Goal: Task Accomplishment & Management: Complete application form

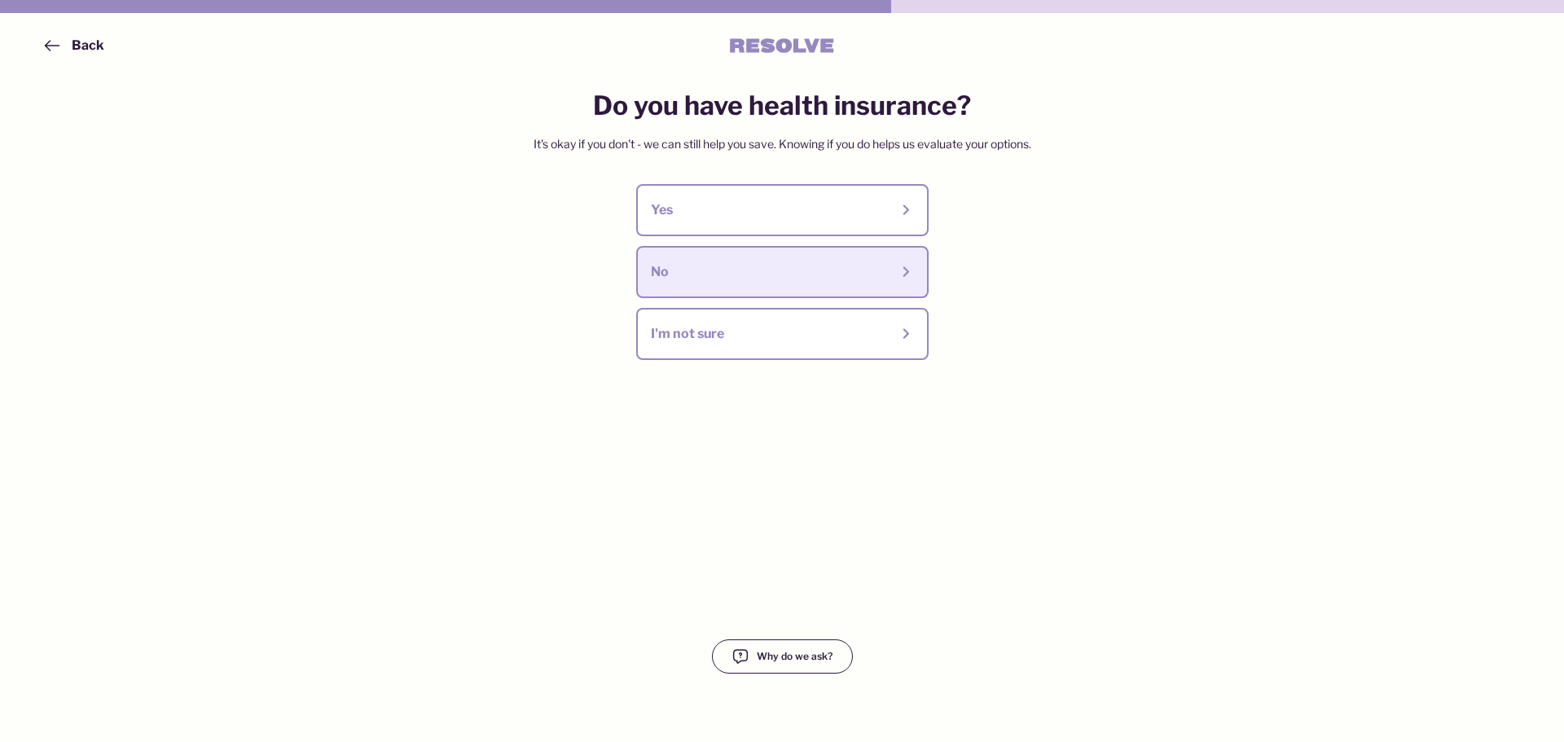
click at [684, 272] on div "No" at bounding box center [770, 272] width 239 height 18
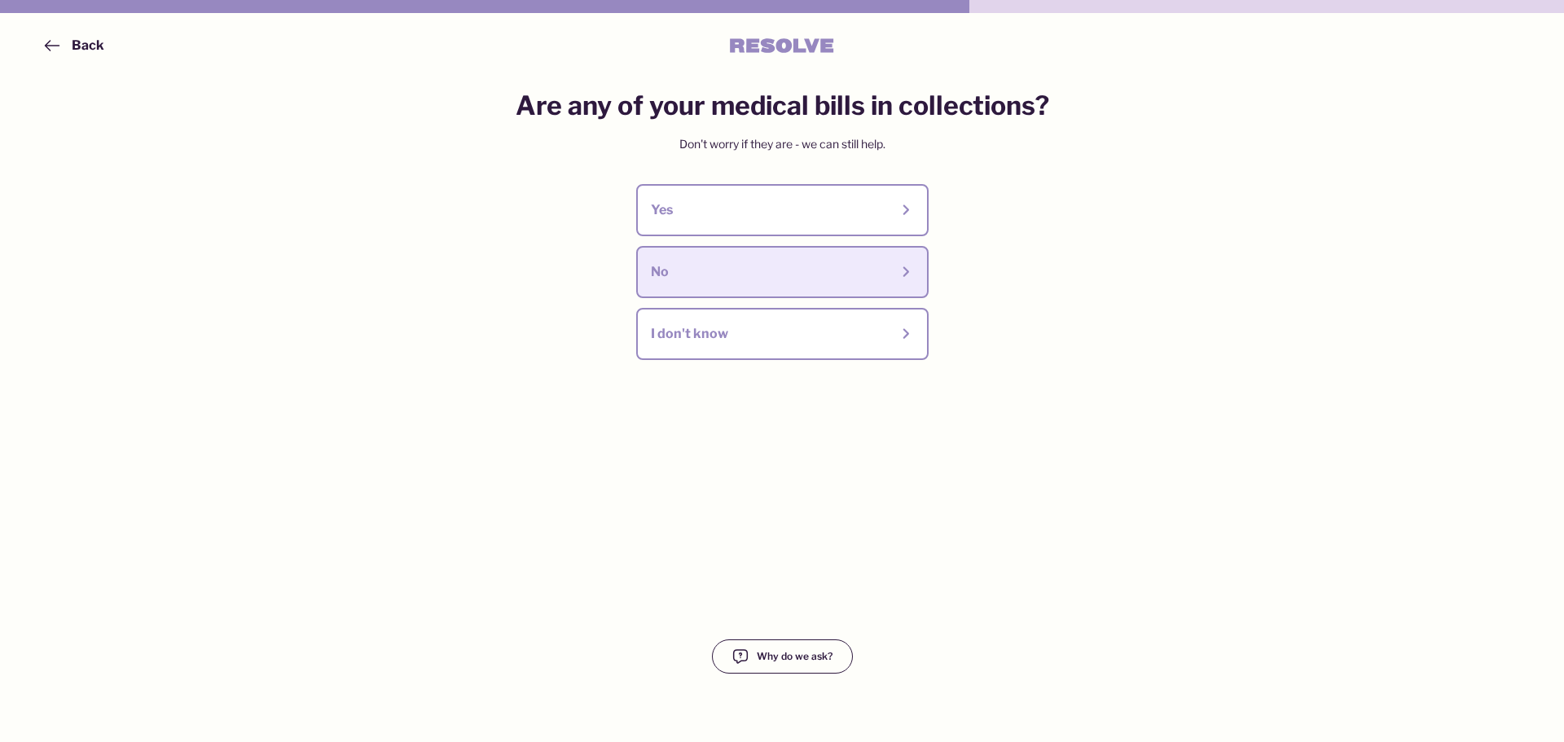
click at [699, 271] on div "No" at bounding box center [770, 272] width 239 height 18
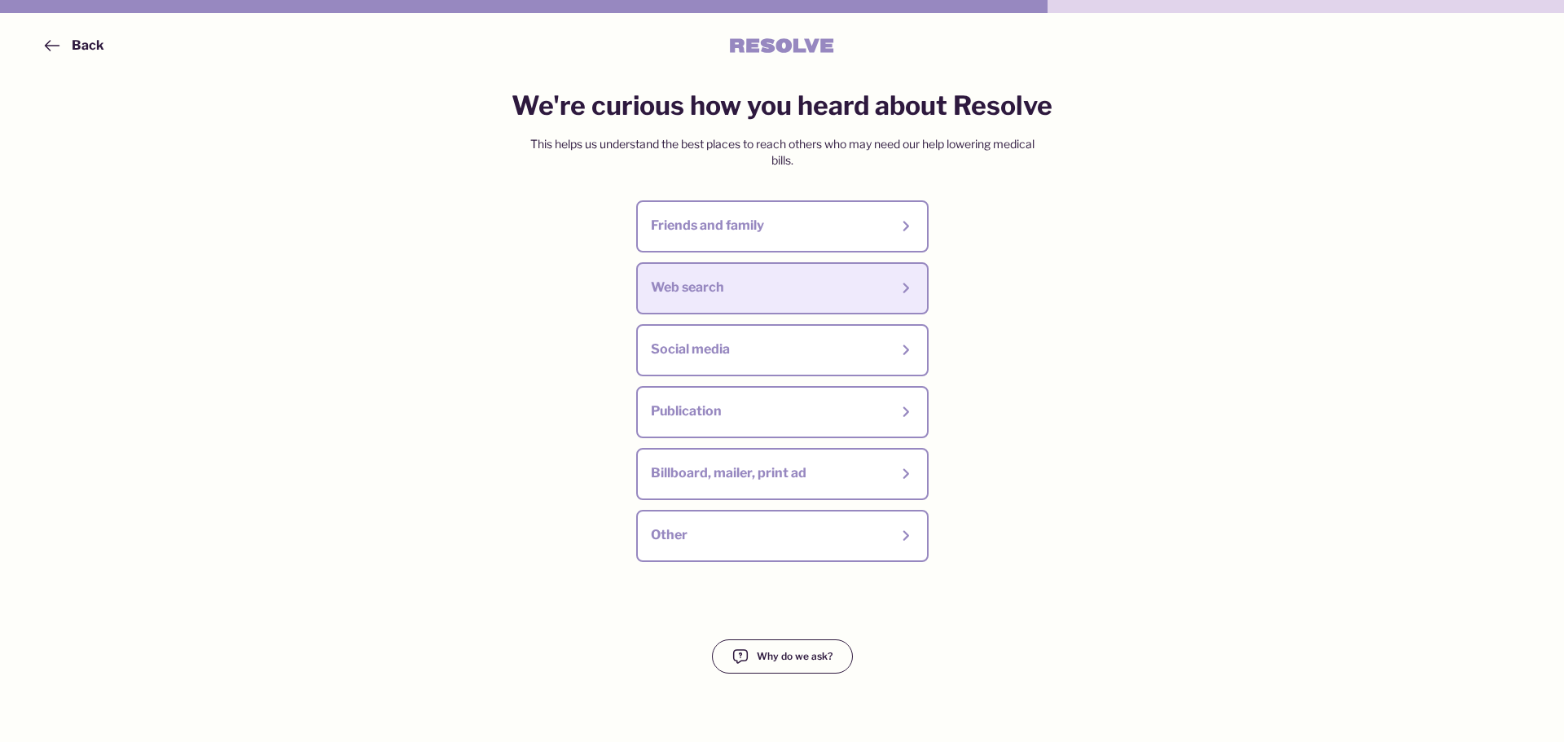
click at [715, 297] on div "Web search" at bounding box center [770, 288] width 239 height 18
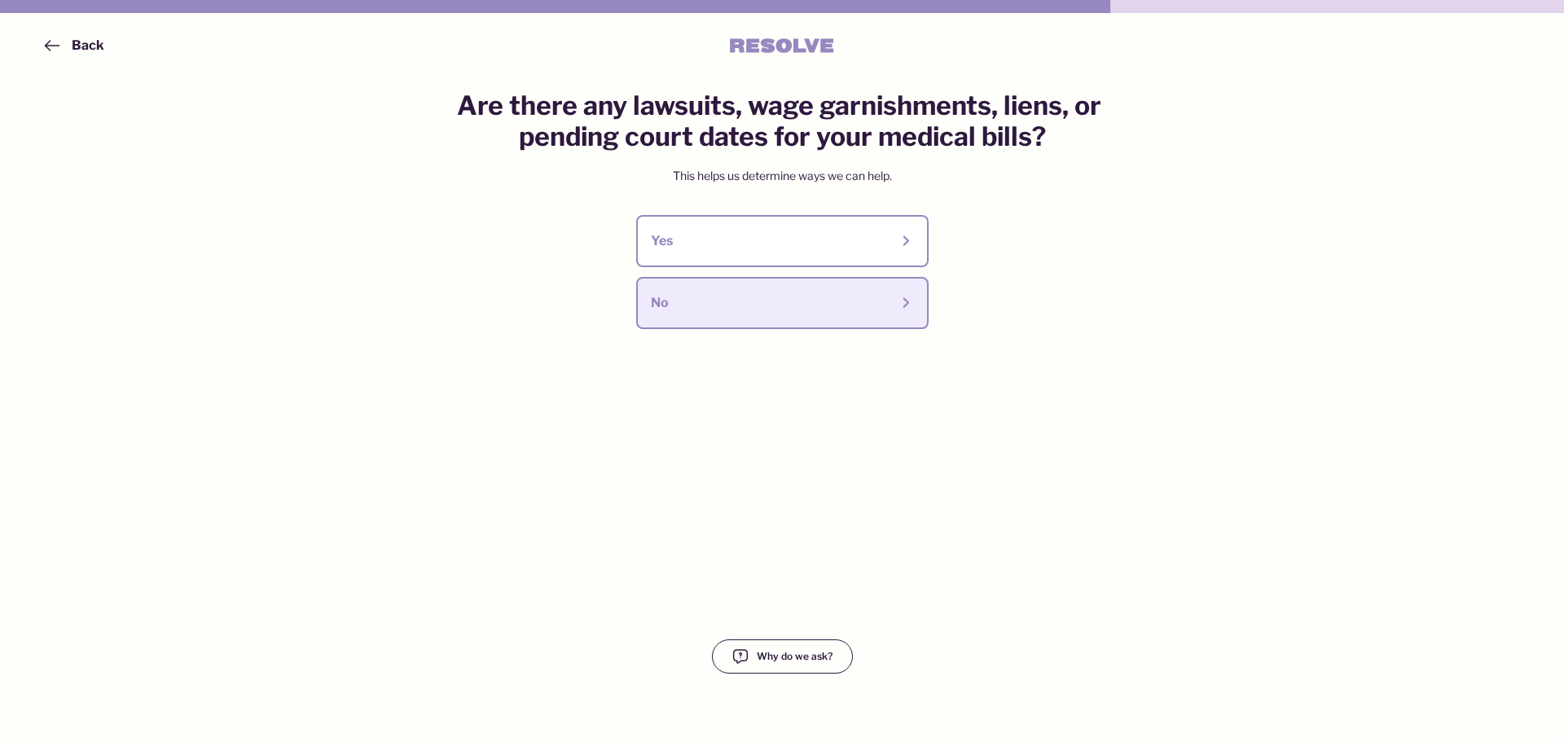
click at [732, 300] on div "No" at bounding box center [770, 303] width 239 height 18
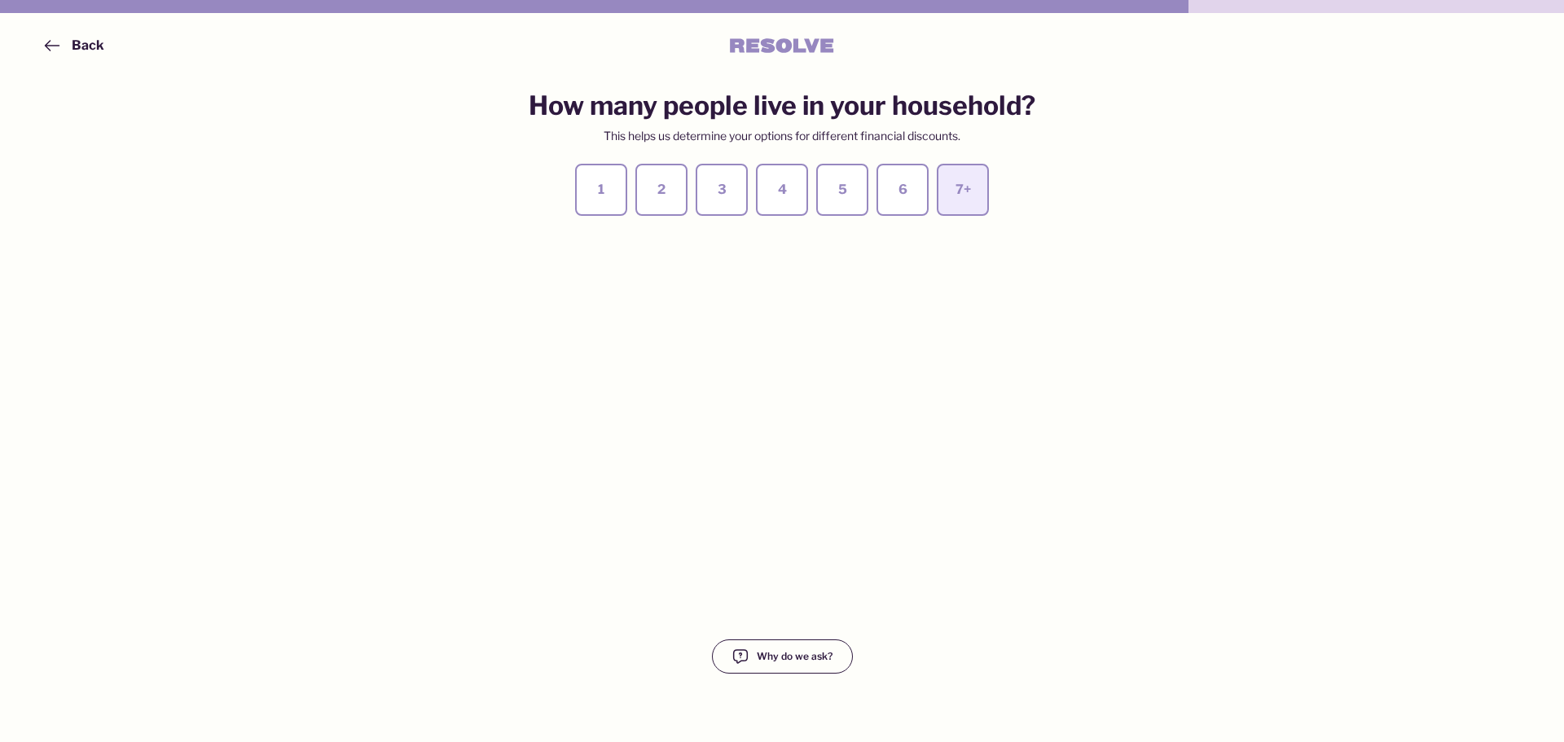
click at [979, 198] on button "7+" at bounding box center [963, 190] width 52 height 52
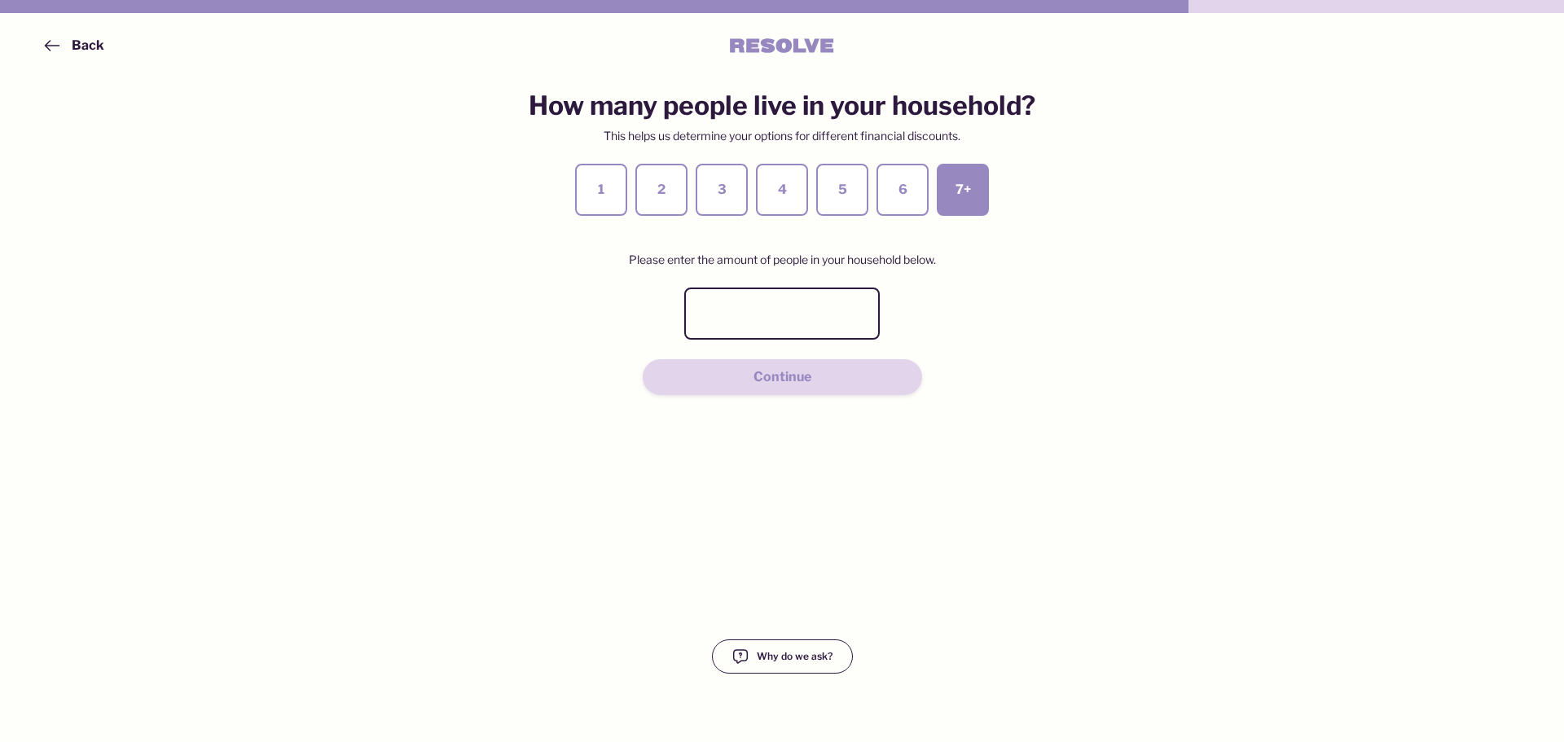
click at [767, 315] on input "text" at bounding box center [782, 314] width 196 height 52
type input "7"
click at [859, 373] on div "Continue" at bounding box center [783, 377] width 164 height 18
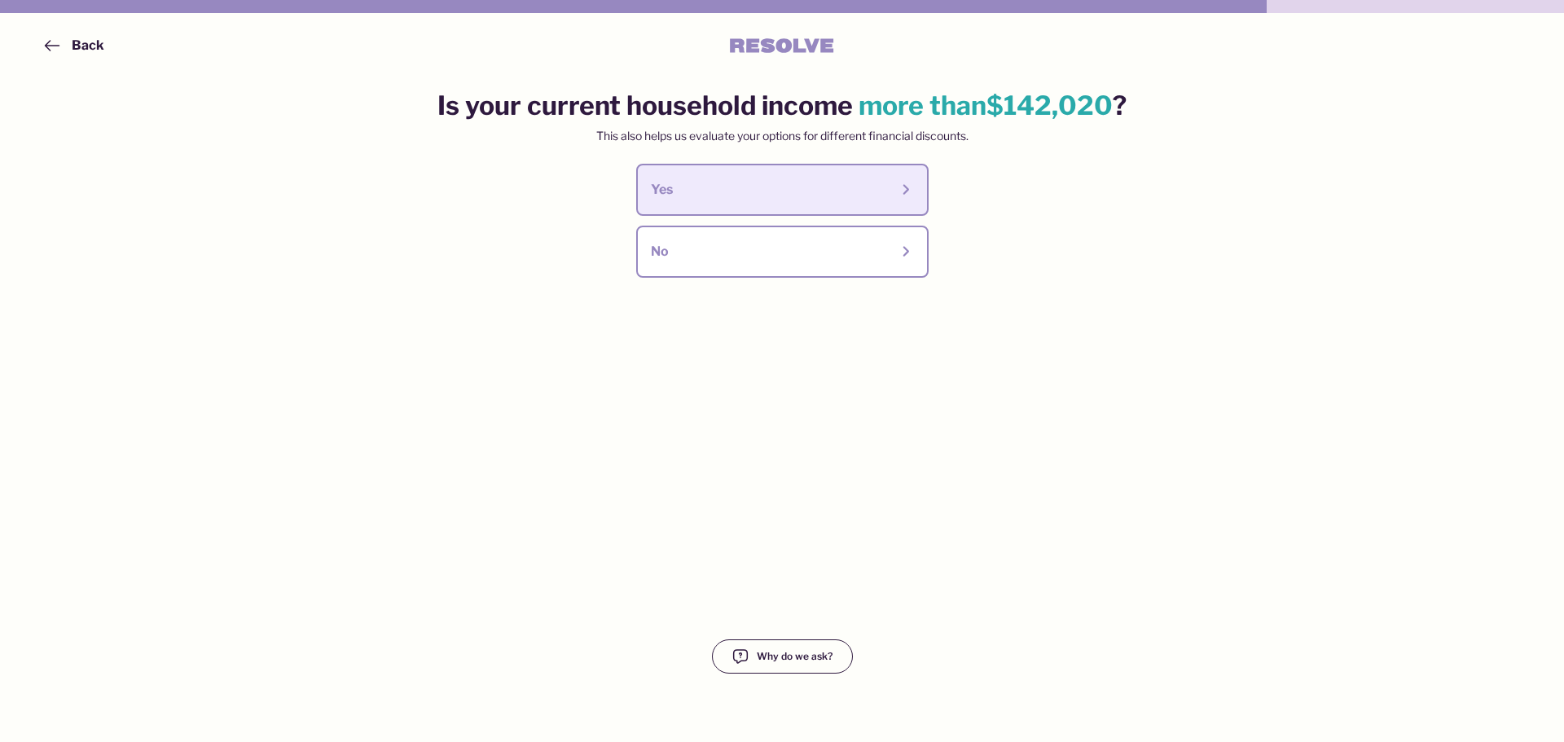
click at [719, 187] on div "Yes" at bounding box center [770, 190] width 239 height 18
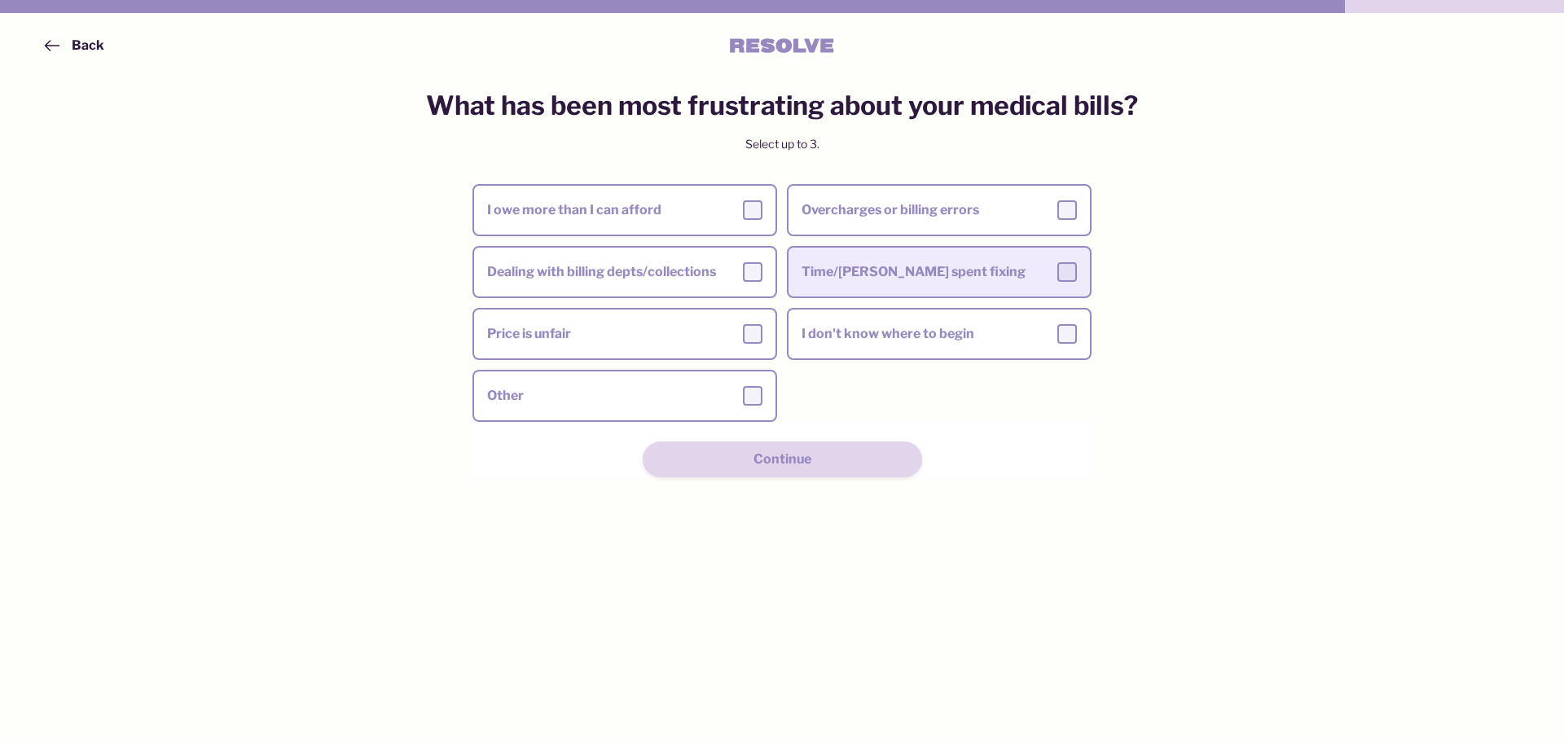
drag, startPoint x: 689, startPoint y: 336, endPoint x: 863, endPoint y: 264, distance: 187.8
click at [690, 336] on div "Price is unfair" at bounding box center [624, 334] width 275 height 20
click at [0, 0] on input "Price is unfair" at bounding box center [0, 0] width 0 height 0
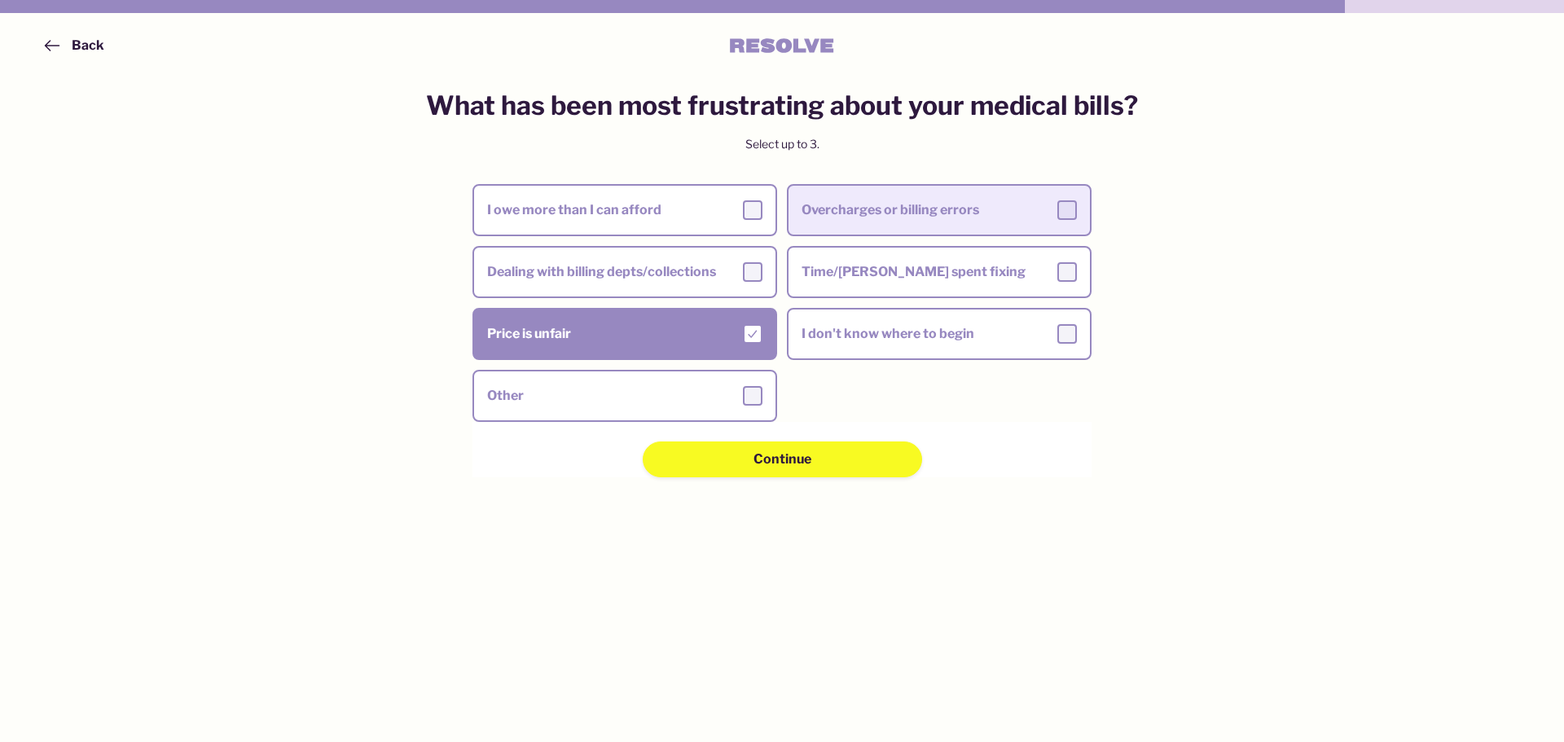
click at [1020, 219] on div "Overcharges or billing errors" at bounding box center [939, 210] width 275 height 20
click at [0, 0] on input "Overcharges or billing errors" at bounding box center [0, 0] width 0 height 0
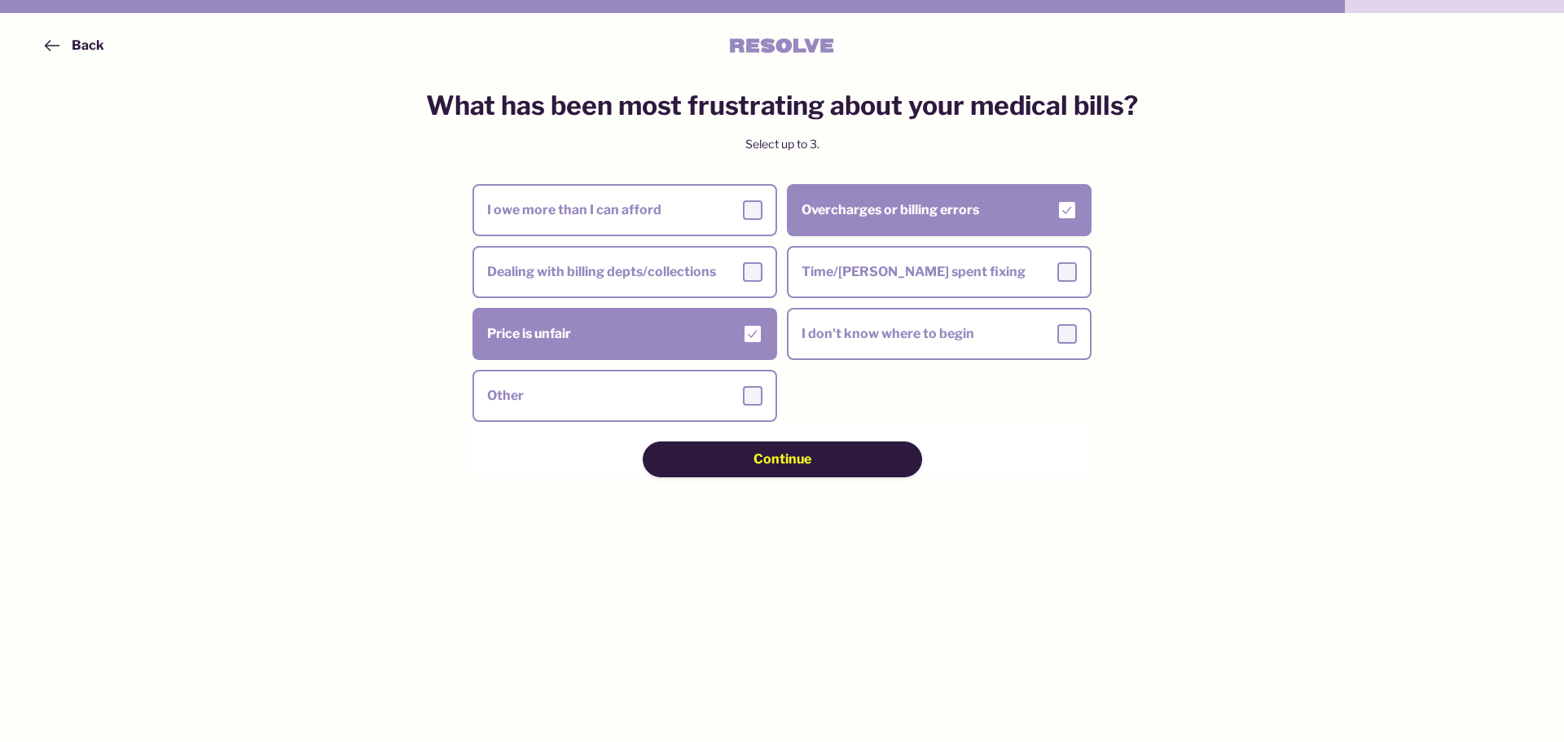
click at [776, 467] on span "Continue" at bounding box center [783, 460] width 58 height 18
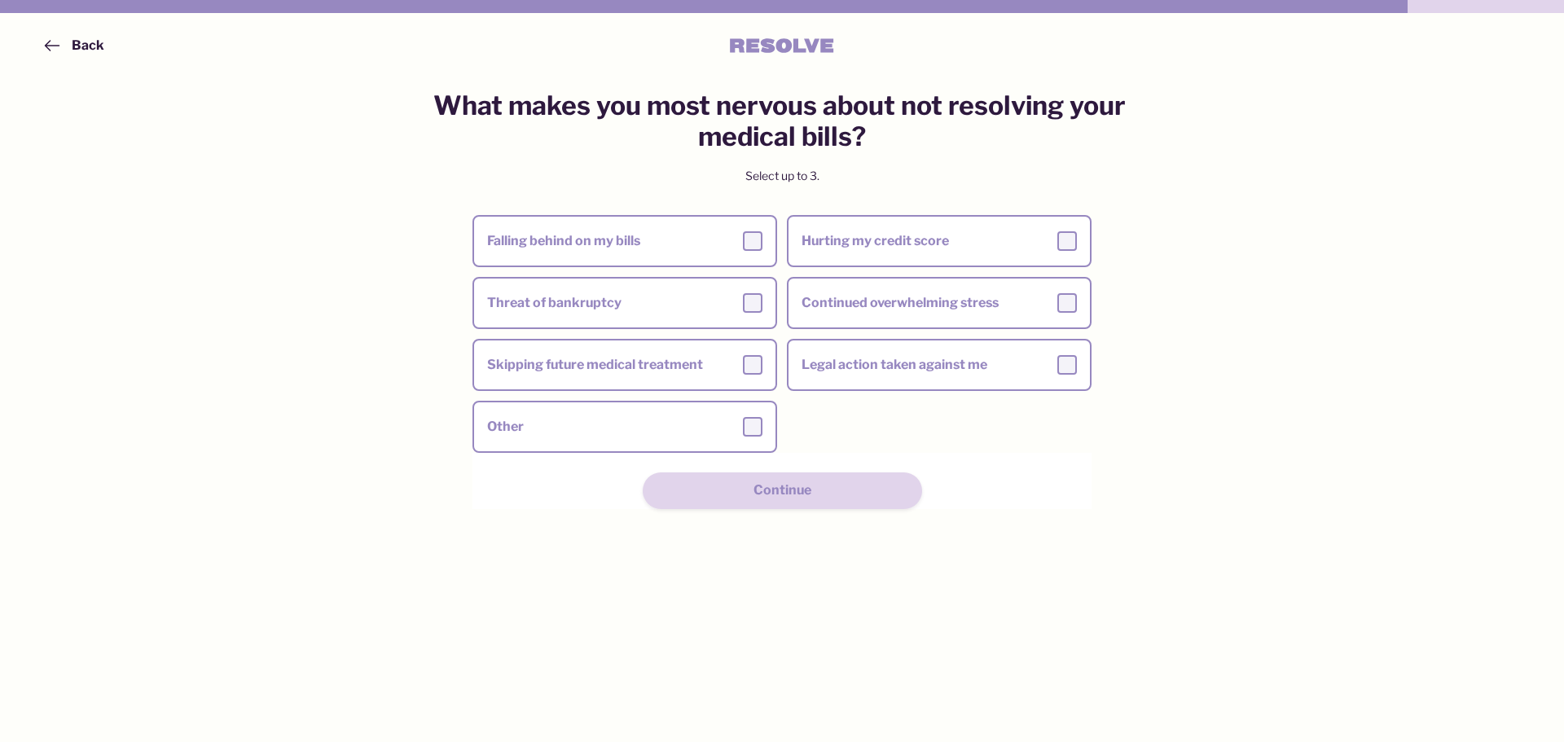
click at [426, 256] on div "What makes you most nervous about not resolving your medical bills? Select up t…" at bounding box center [782, 299] width 730 height 419
click at [580, 422] on div "Other" at bounding box center [624, 427] width 275 height 20
click at [0, 0] on input "Other" at bounding box center [0, 0] width 0 height 0
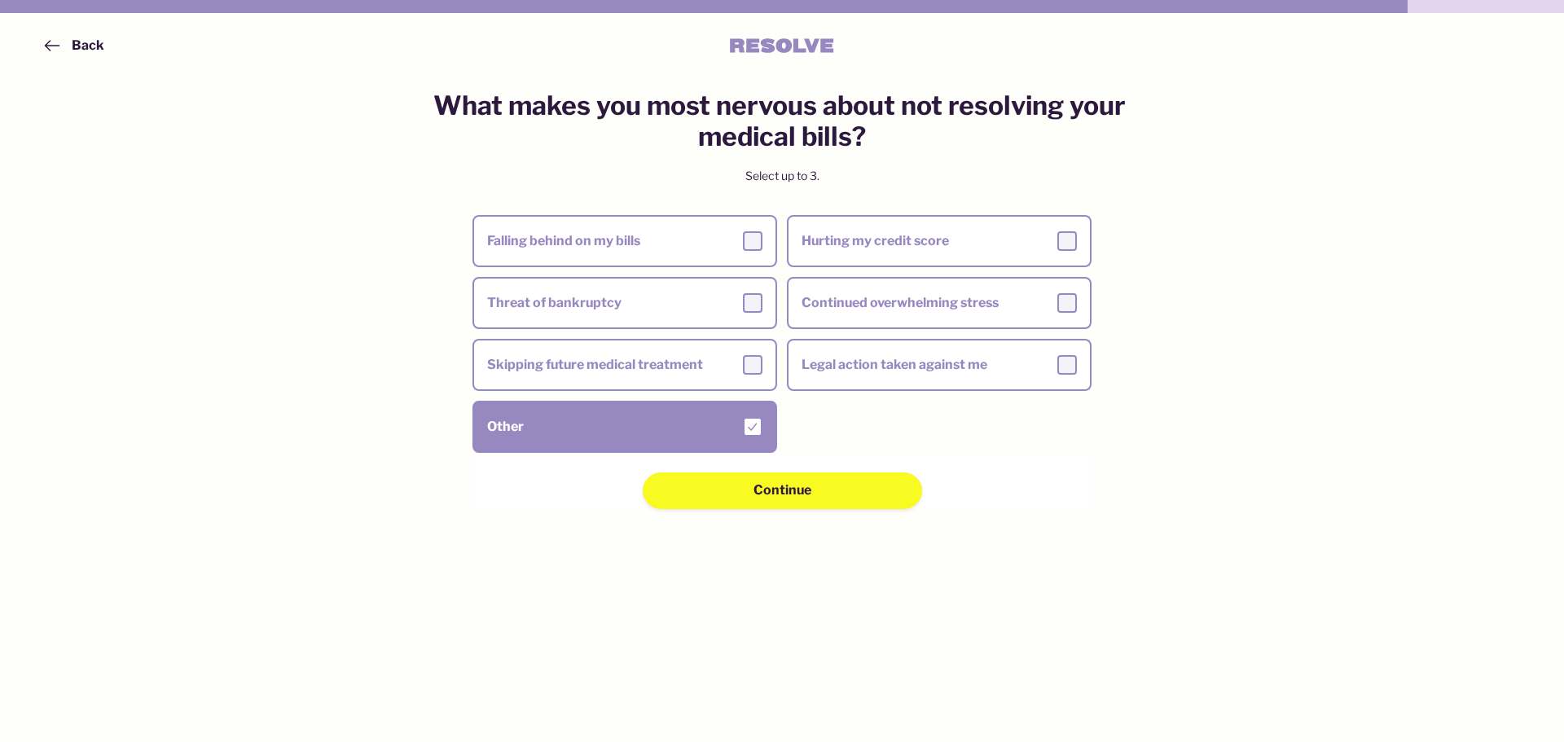
click at [802, 492] on span "Continue" at bounding box center [783, 490] width 58 height 18
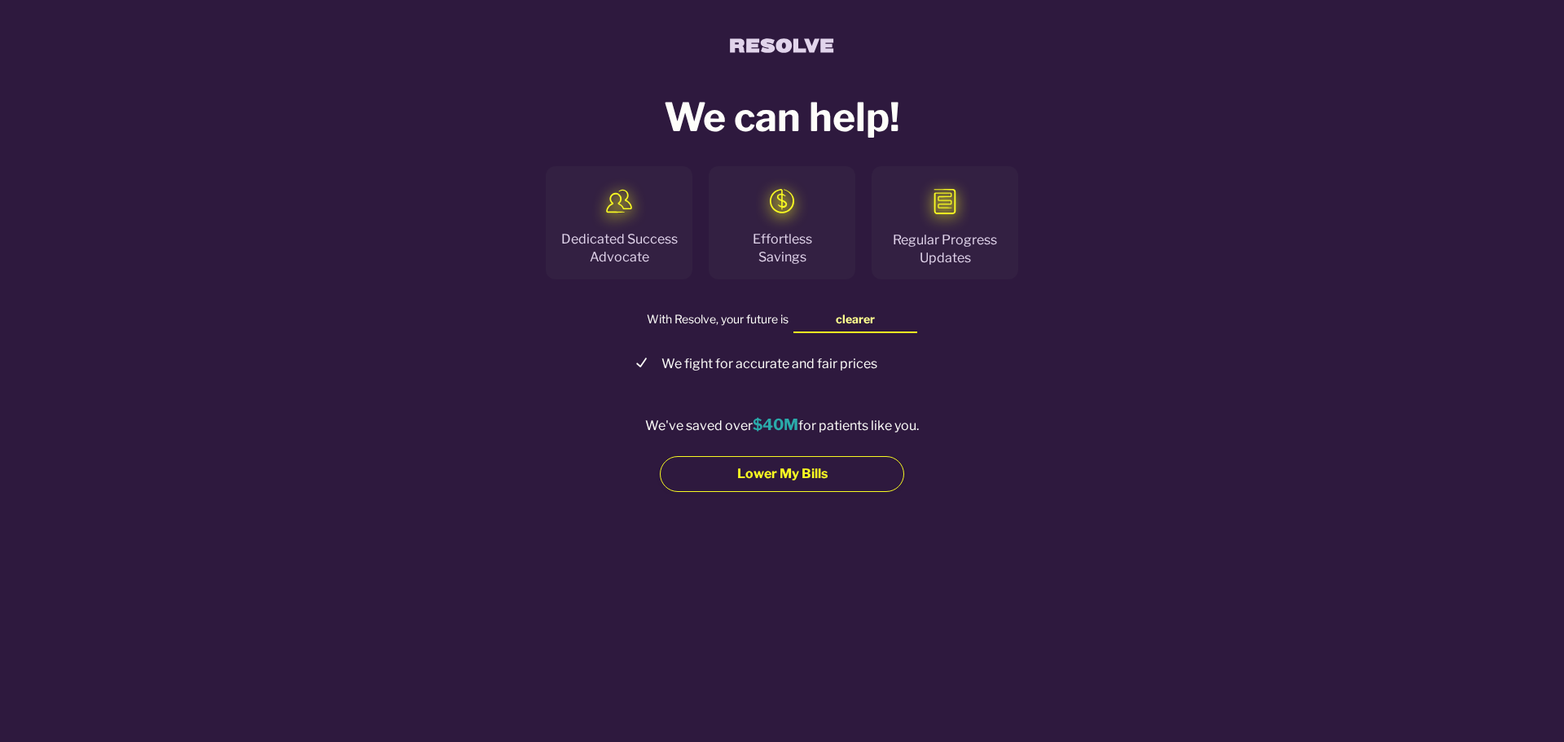
click at [792, 468] on span "Lower My Bills" at bounding box center [782, 474] width 90 height 18
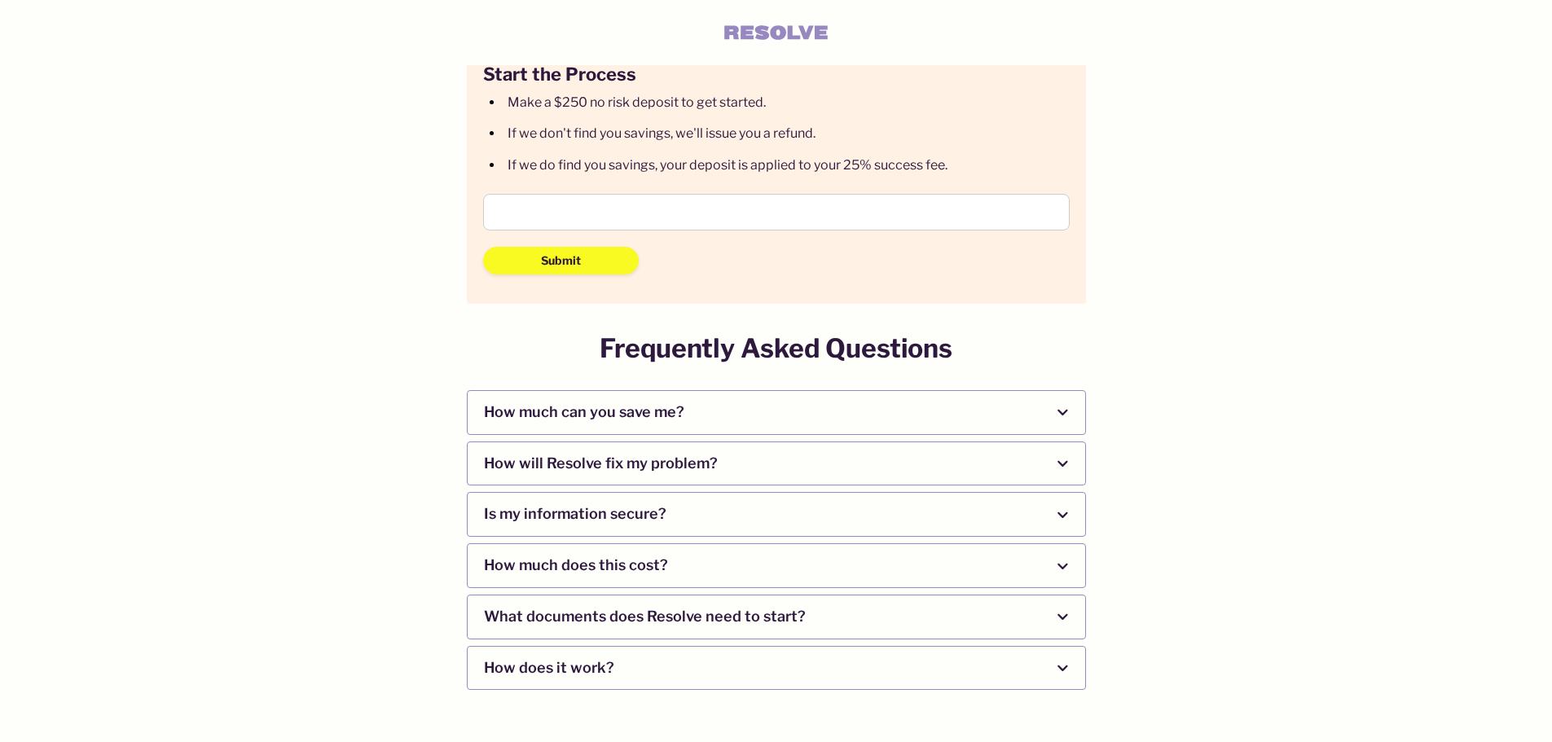
scroll to position [429, 0]
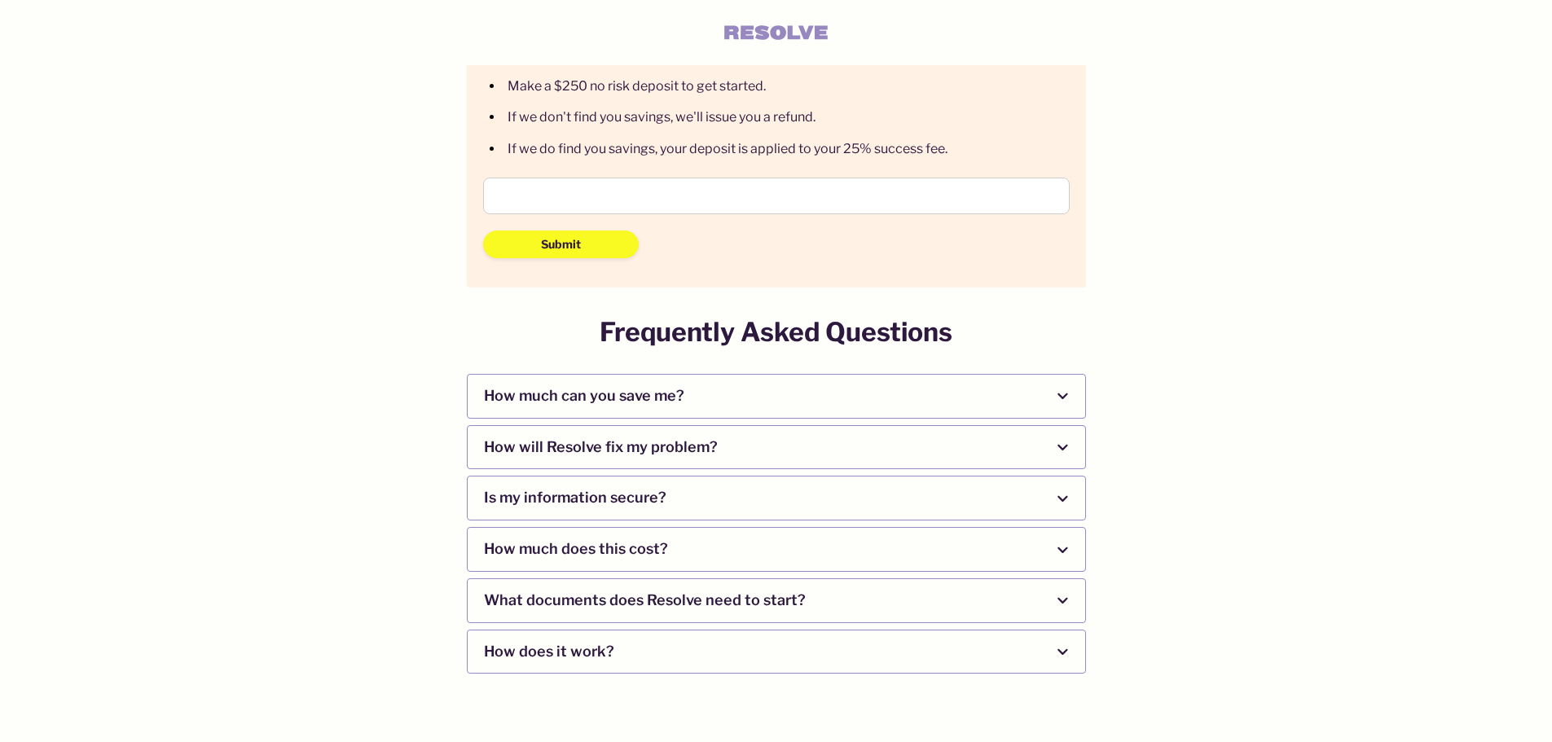
click at [576, 399] on span "How much can you save me?" at bounding box center [760, 396] width 552 height 43
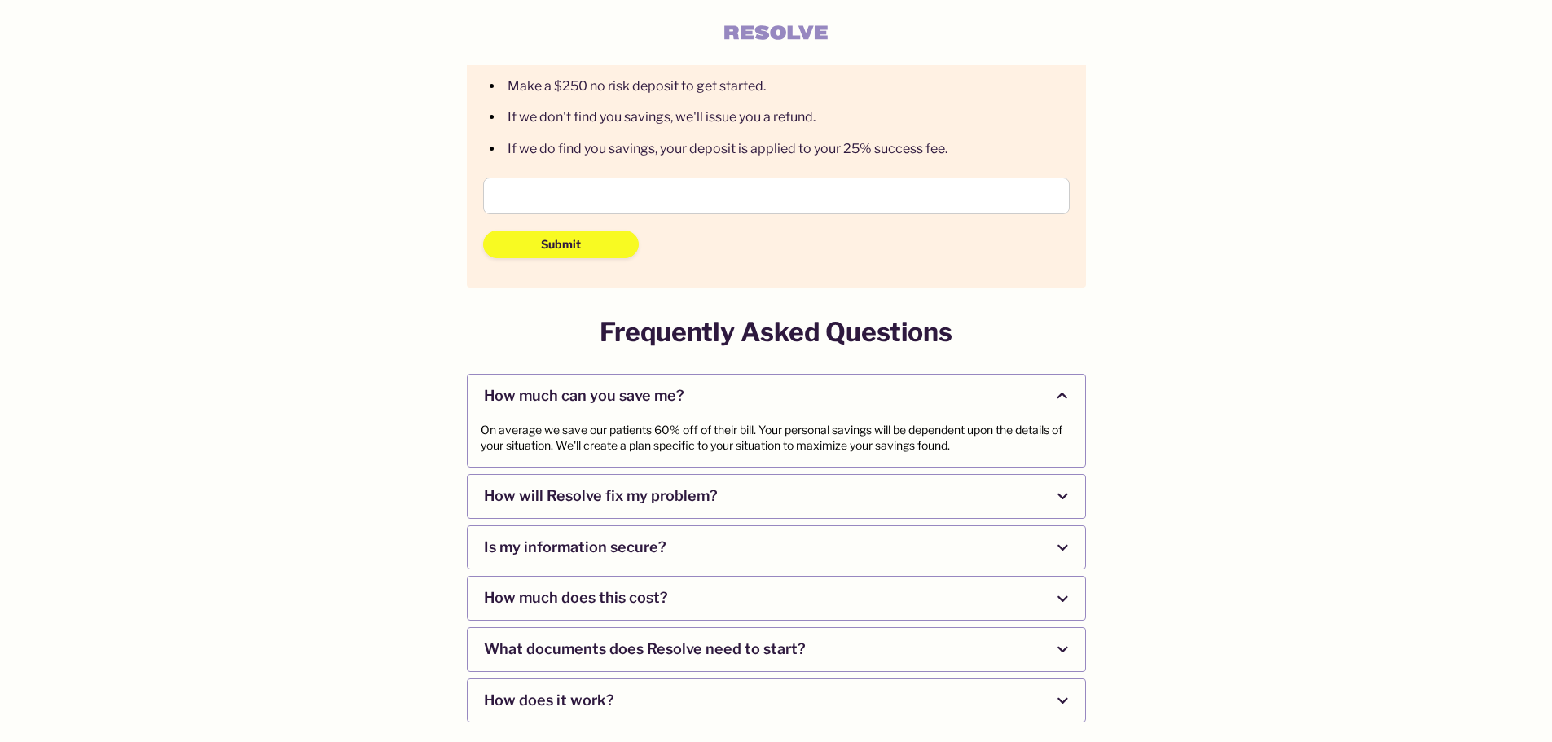
click at [530, 494] on span "How will Resolve fix my problem?" at bounding box center [760, 496] width 552 height 43
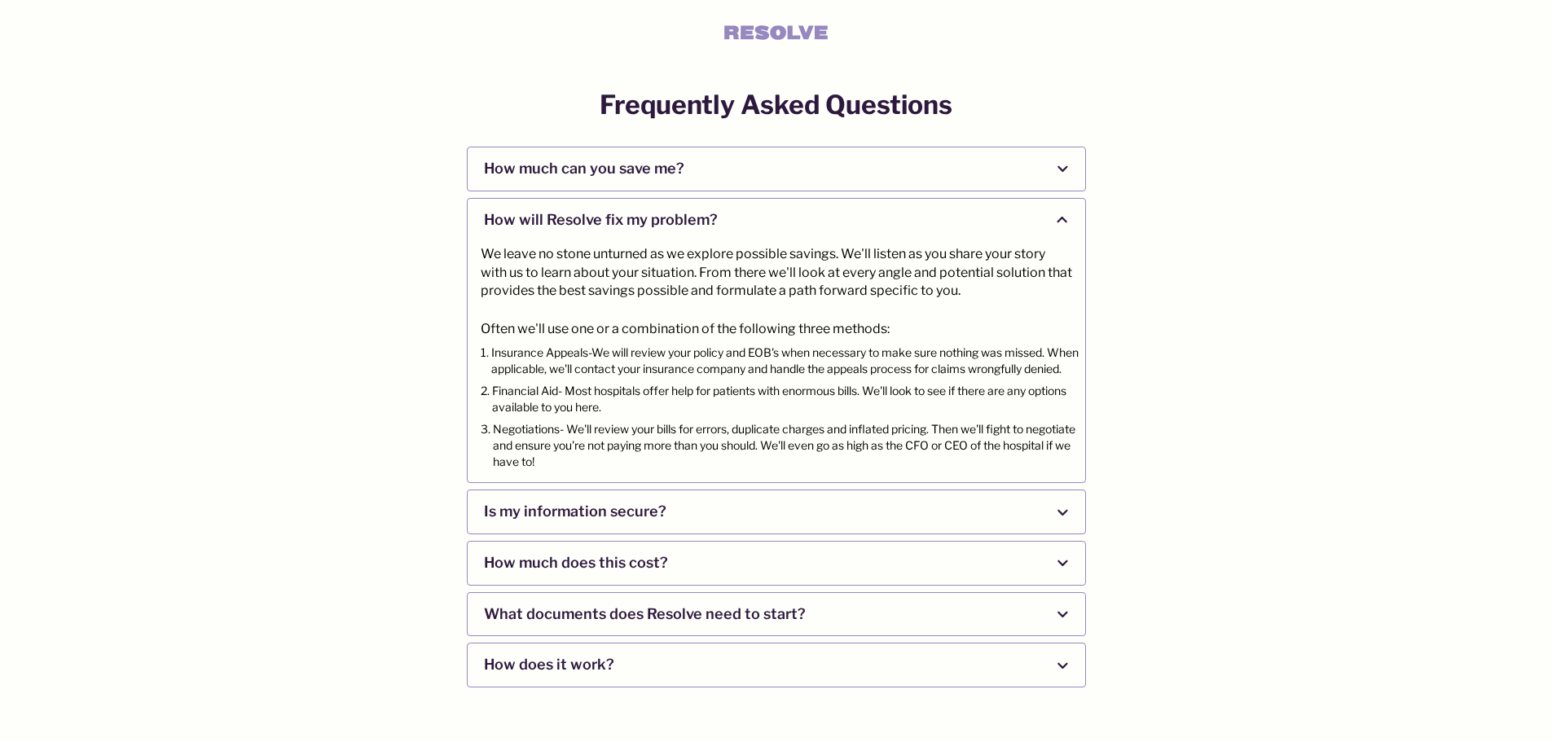
scroll to position [674, 0]
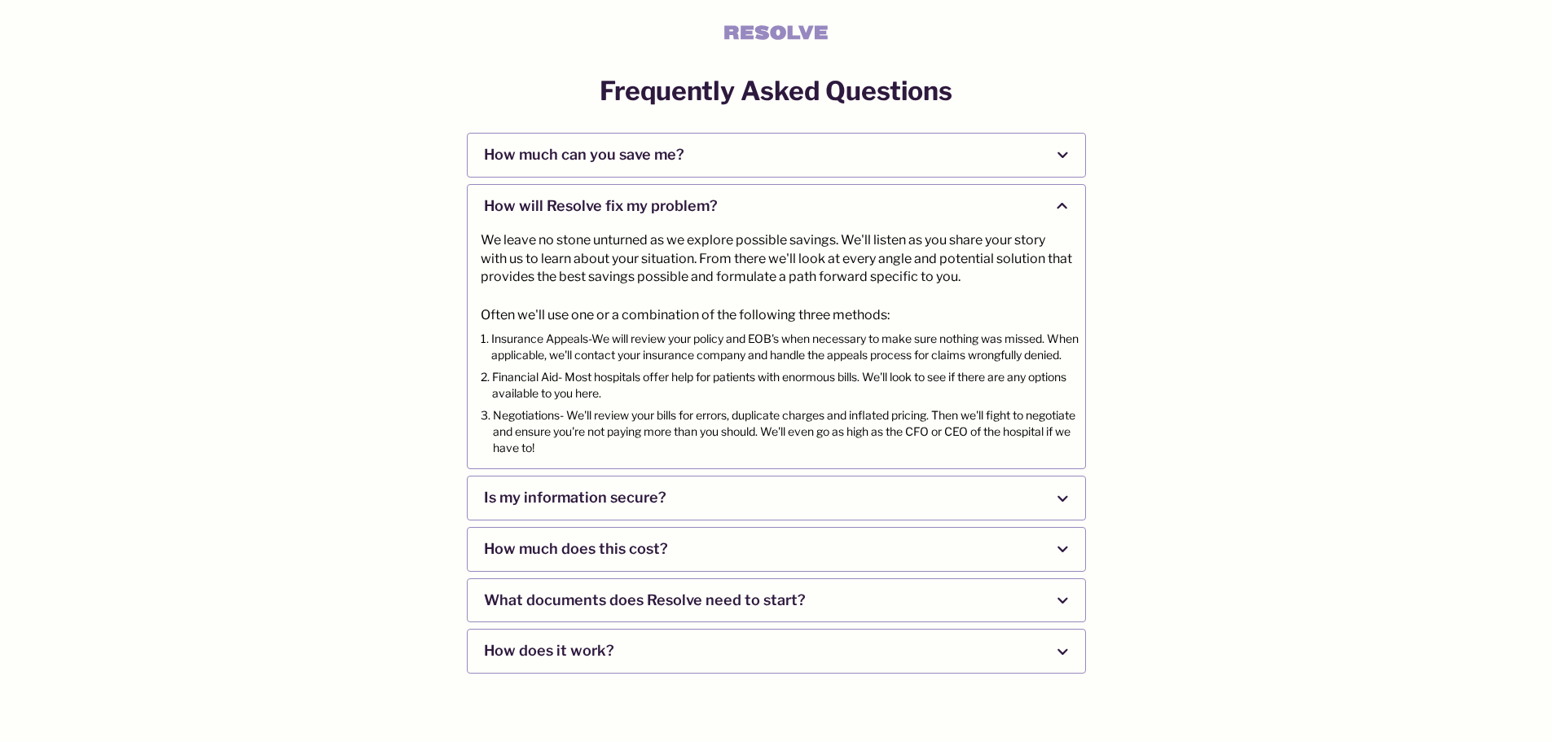
click at [604, 549] on span "How much does this cost?" at bounding box center [760, 549] width 552 height 43
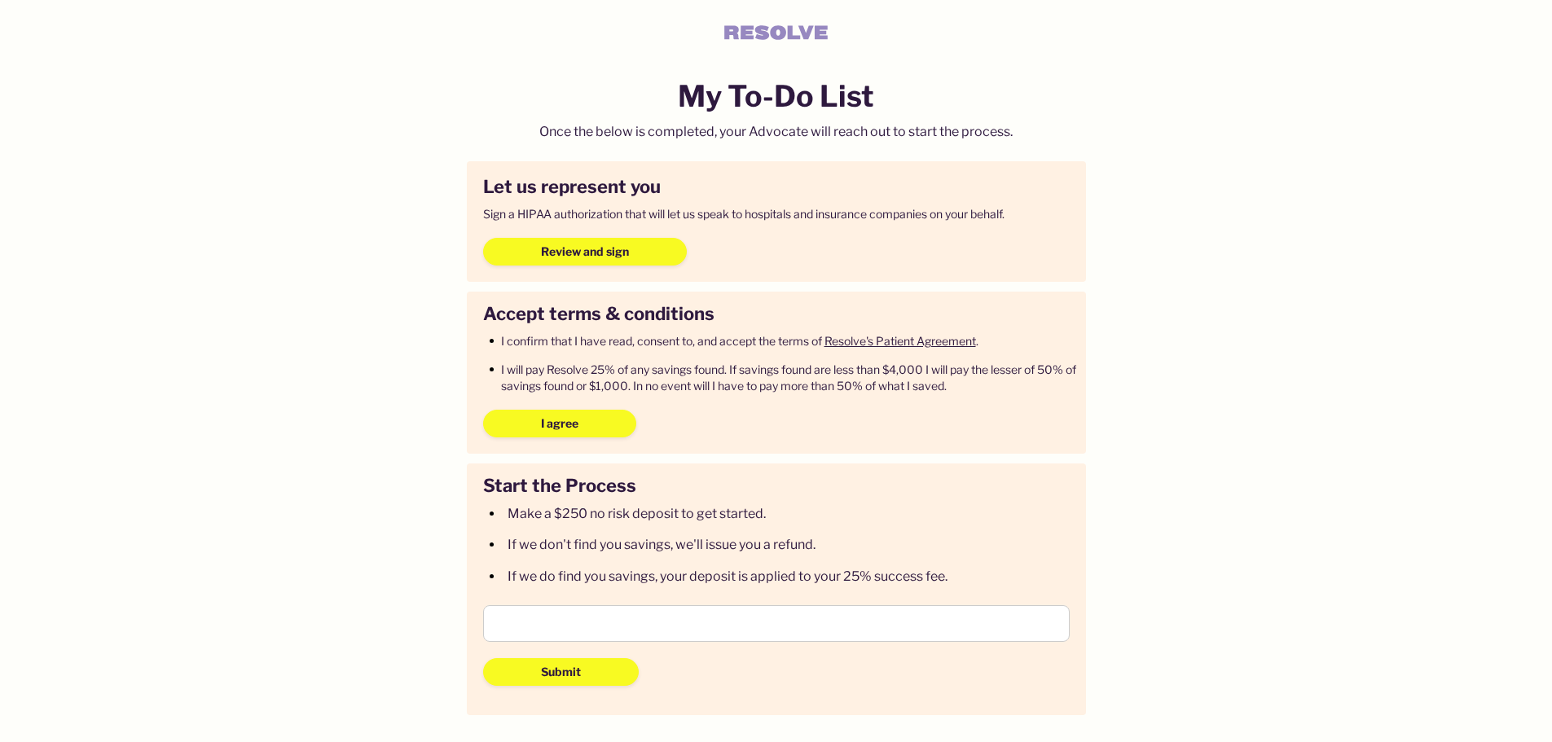
scroll to position [0, 0]
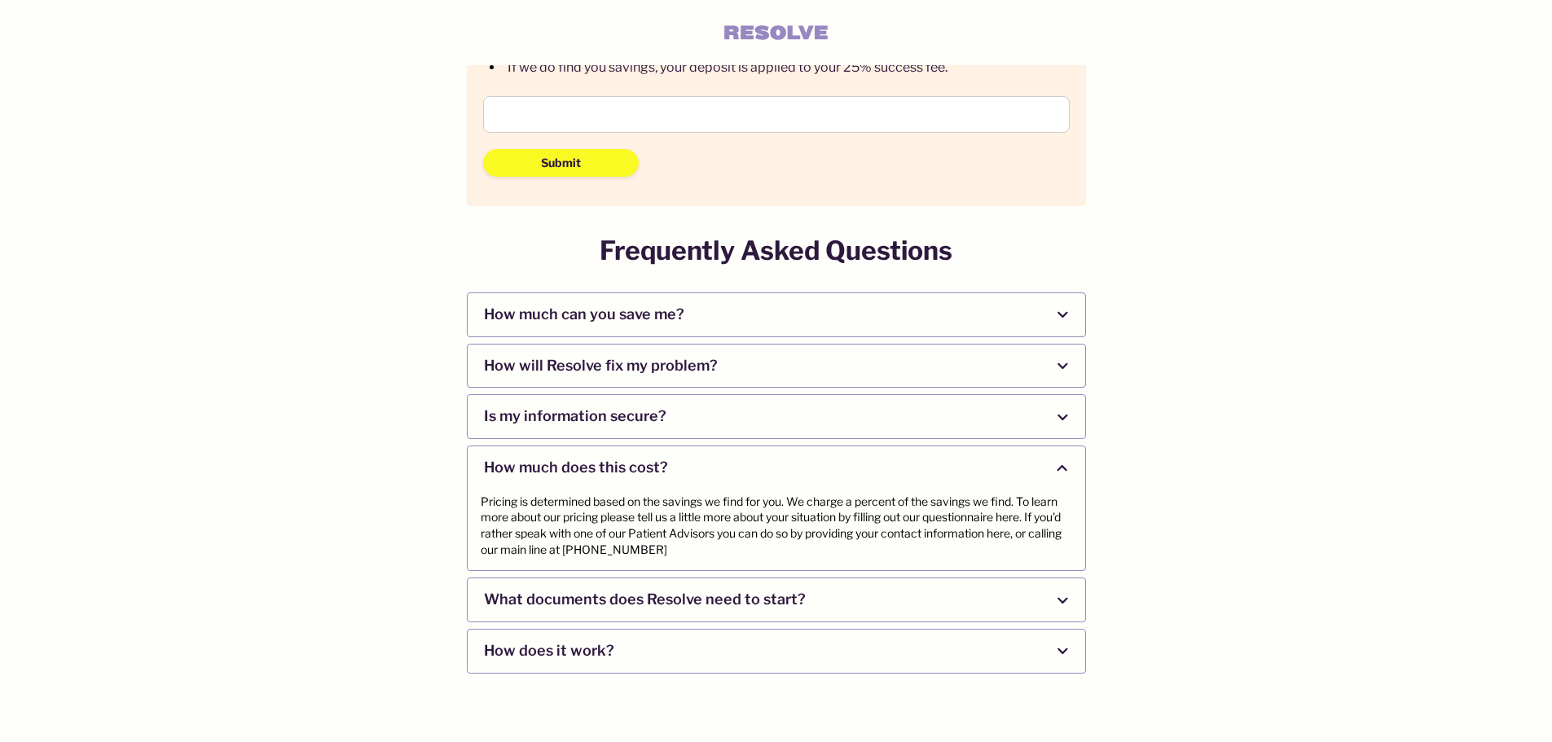
click at [644, 658] on span "How does it work?" at bounding box center [760, 651] width 552 height 43
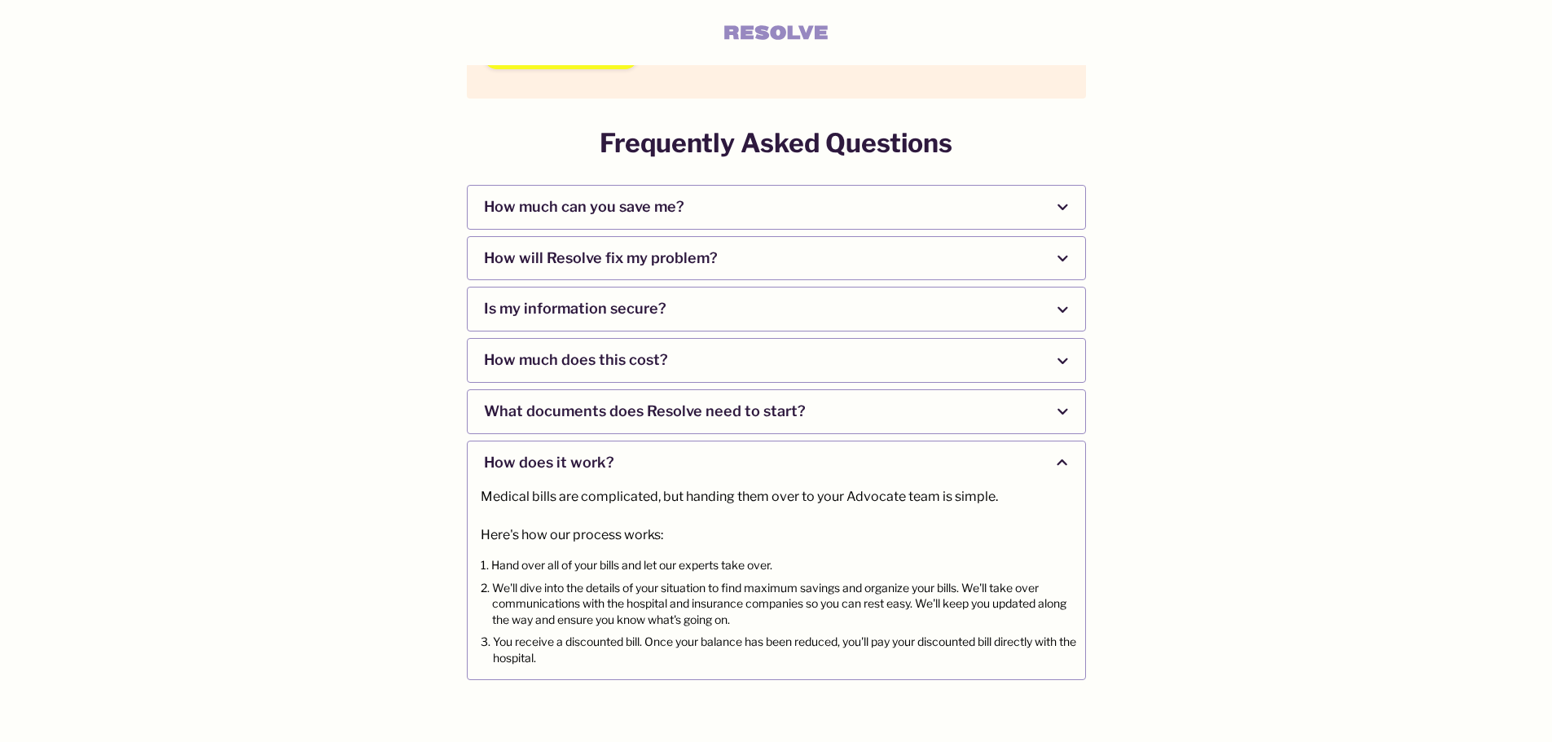
scroll to position [625, 0]
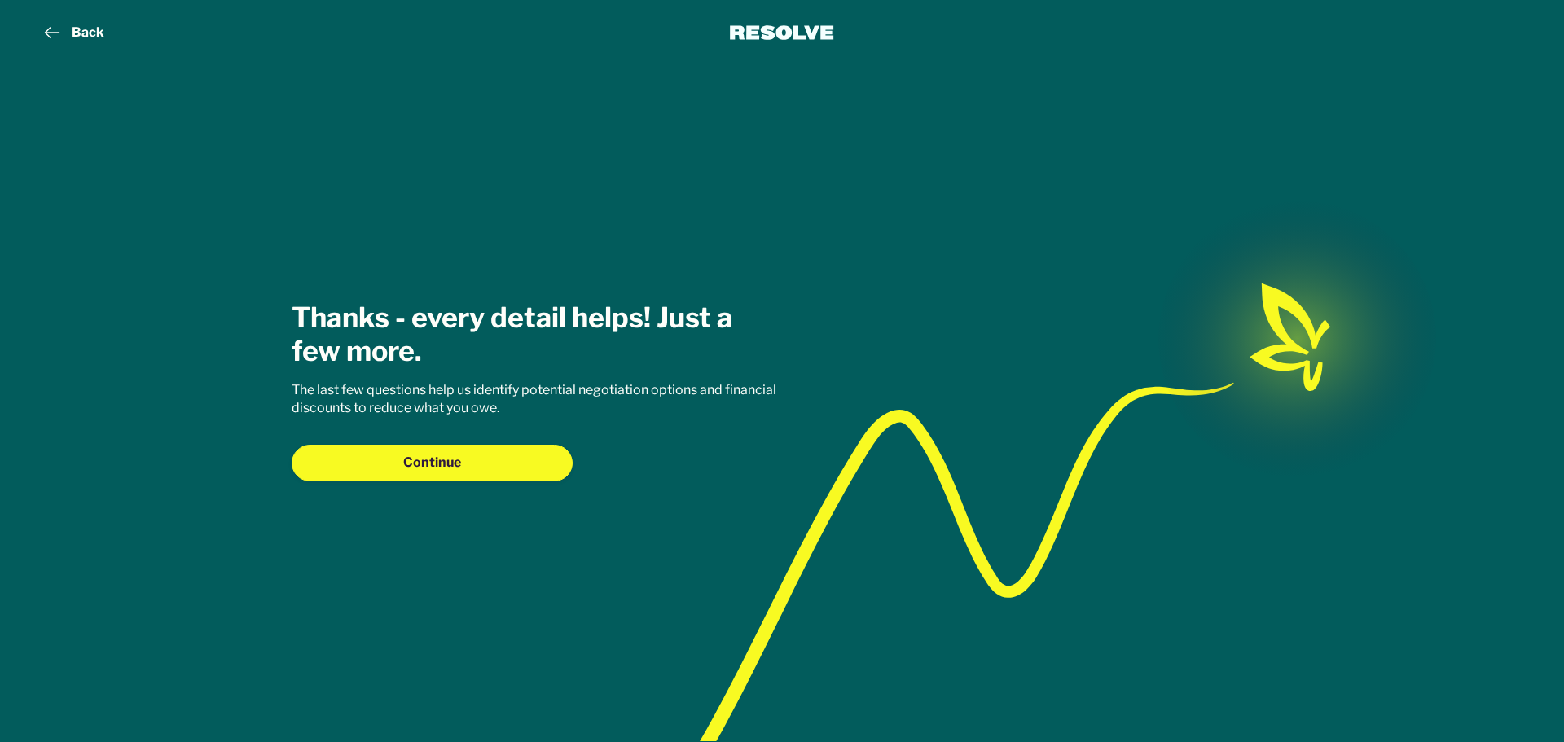
type textarea "x"
